Goal: Information Seeking & Learning: Find specific fact

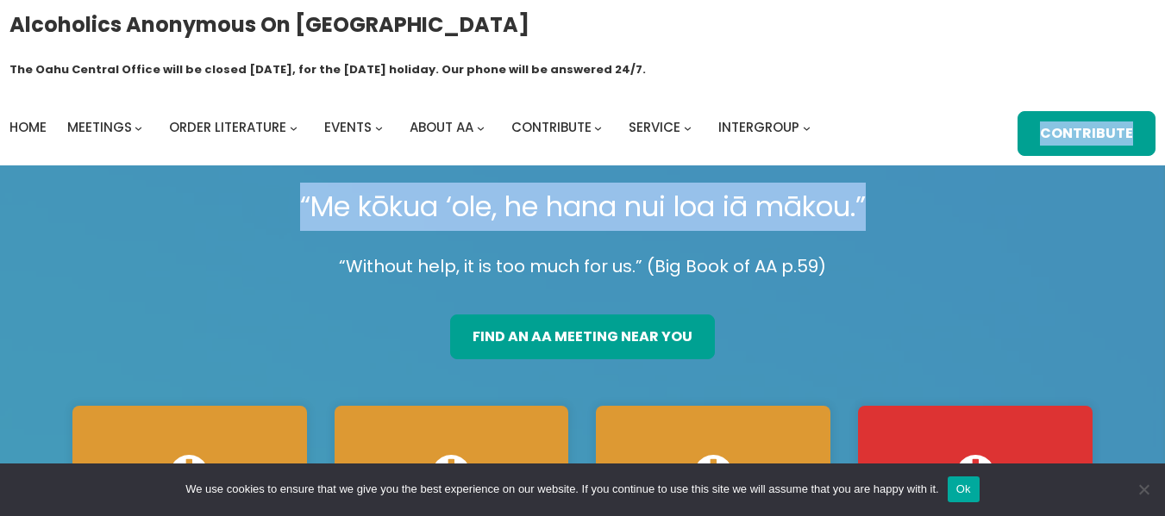
drag, startPoint x: 1154, startPoint y: 68, endPoint x: 1168, endPoint y: 132, distance: 65.5
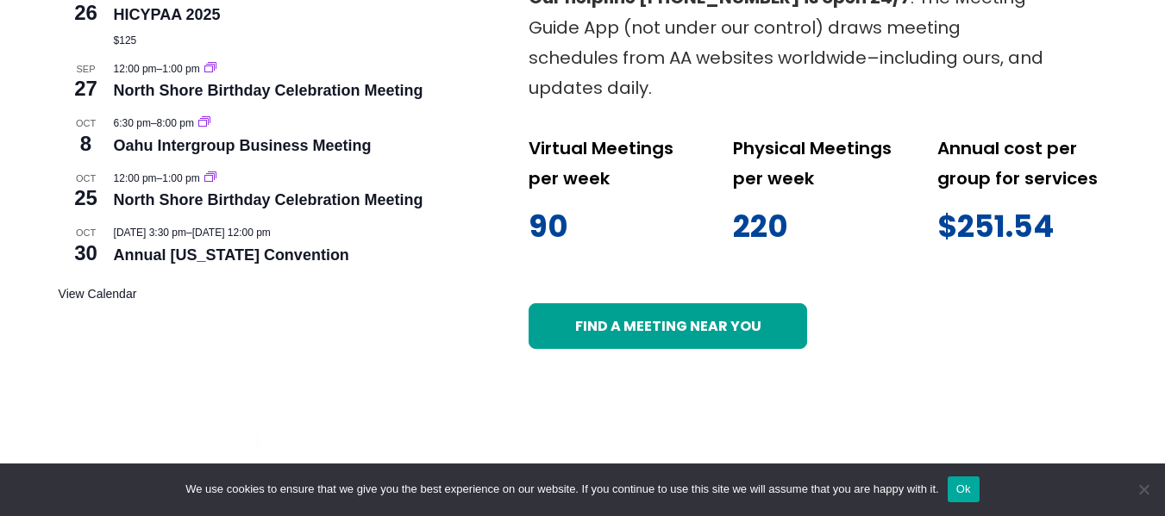
scroll to position [1025, 0]
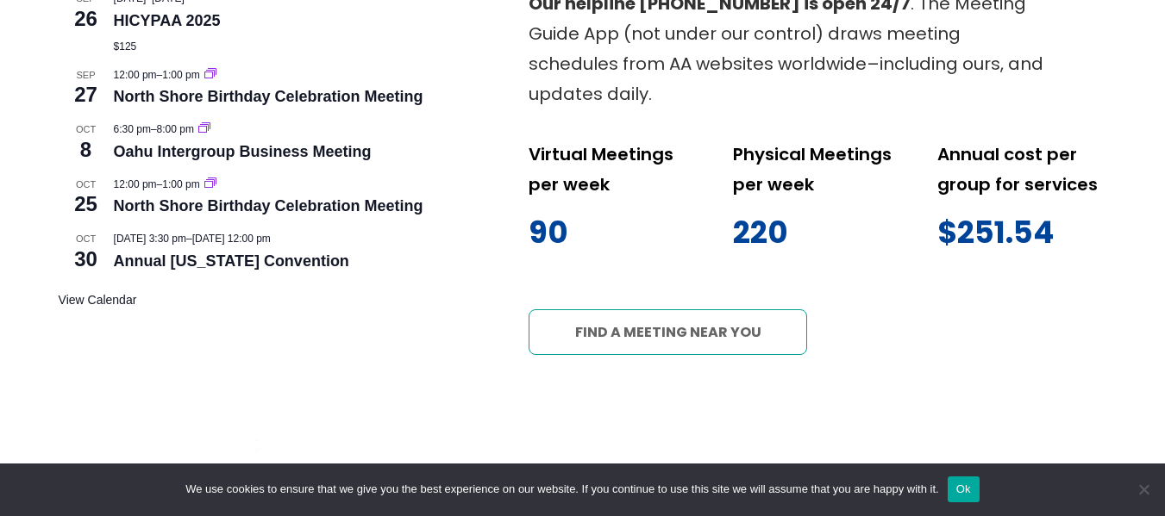
click at [716, 310] on link "Find a meeting near you" at bounding box center [667, 332] width 278 height 45
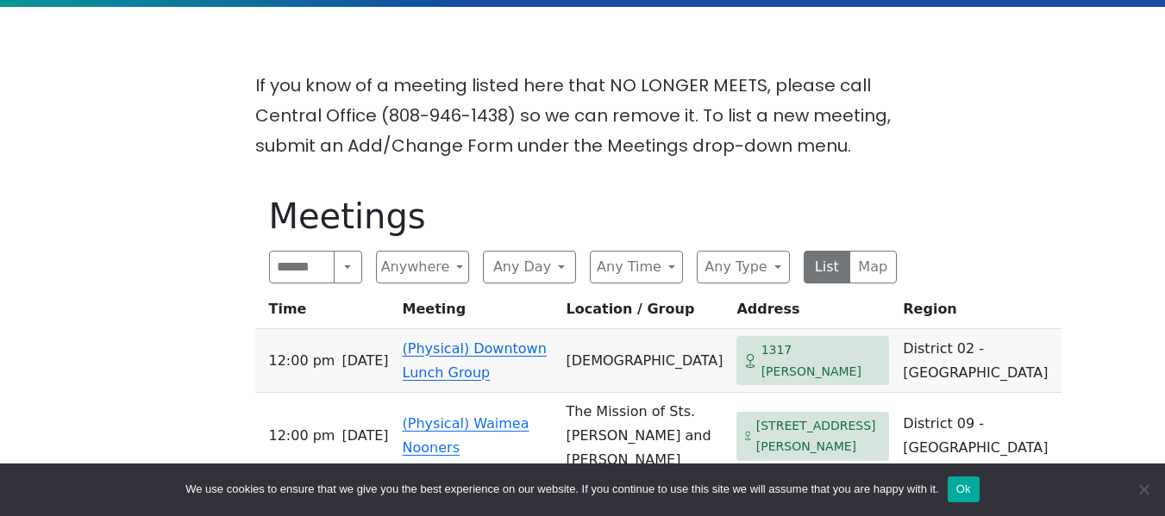
scroll to position [904, 0]
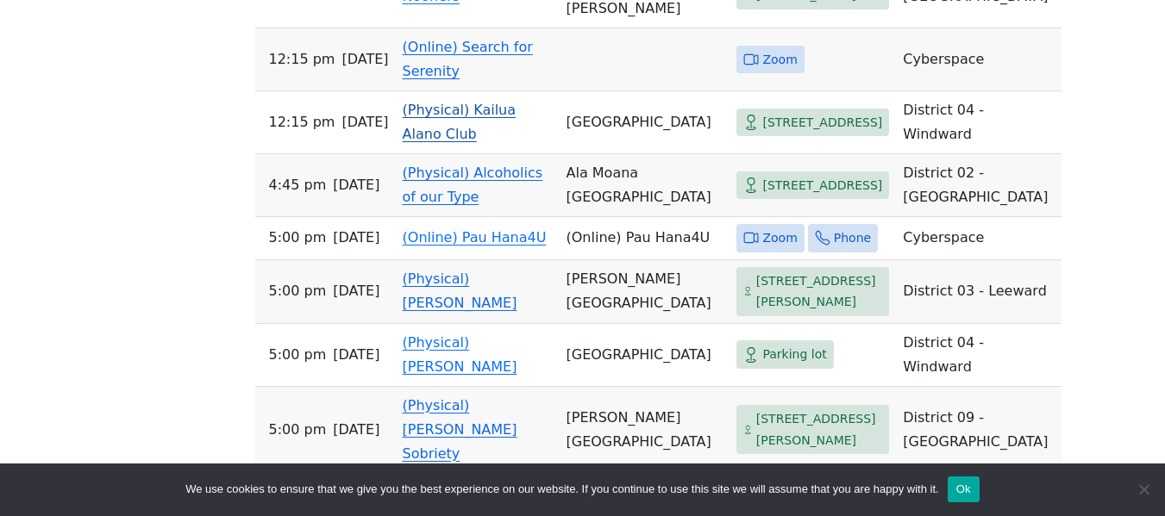
click at [470, 102] on link "(Physical) Kailua Alano Club" at bounding box center [460, 122] width 114 height 41
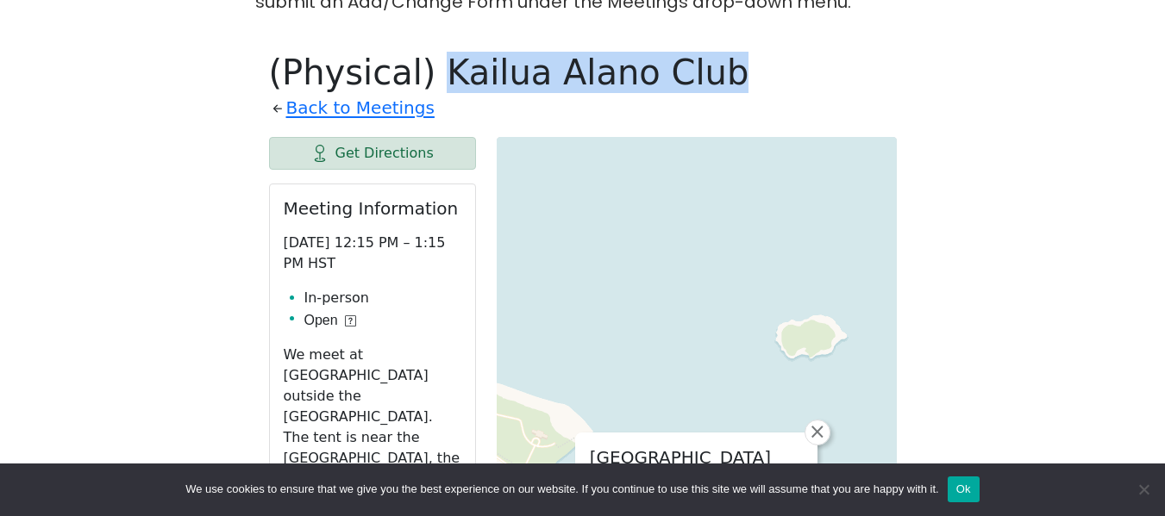
drag, startPoint x: 415, startPoint y: 39, endPoint x: 655, endPoint y: 50, distance: 240.8
click at [655, 52] on h1 "(Physical) Kailua Alano Club" at bounding box center [583, 72] width 628 height 41
copy h1 "Kailua Alano Club"
